Goal: Find specific page/section: Find specific page/section

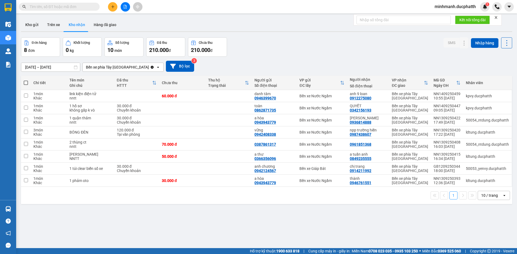
click at [57, 7] on input "text" at bounding box center [62, 7] width 64 height 6
click at [53, 25] on button "Trên xe" at bounding box center [54, 24] width 22 height 13
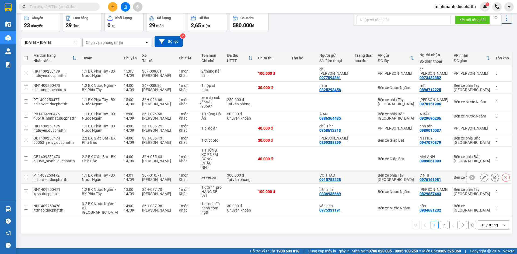
scroll to position [32, 0]
click at [441, 229] on button "2" at bounding box center [444, 225] width 8 height 8
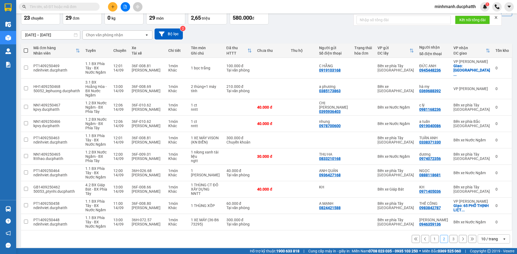
click at [449, 236] on button "3" at bounding box center [453, 239] width 8 height 8
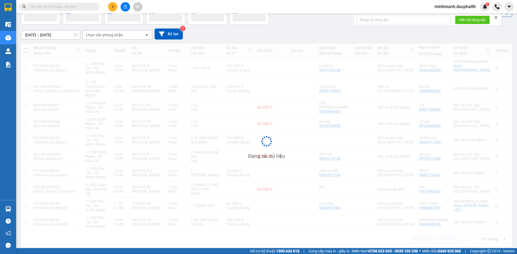
scroll to position [25, 0]
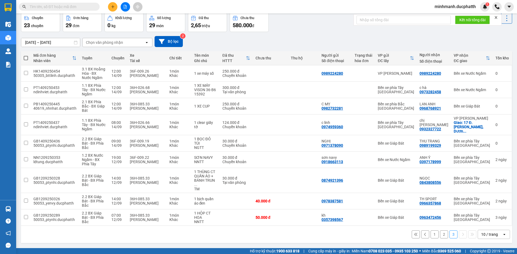
click at [404, 9] on div "Kết quả tìm kiếm ( 0 ) Bộ lọc No Data minhmanh.ducphatth 1" at bounding box center [258, 6] width 517 height 13
